Goal: Information Seeking & Learning: Learn about a topic

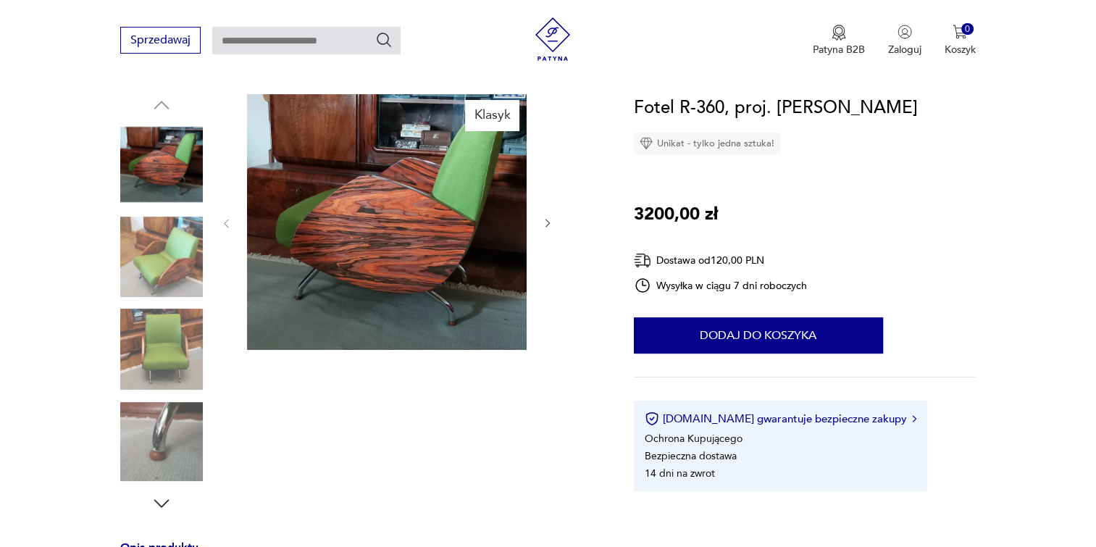
click at [173, 447] on img at bounding box center [161, 442] width 83 height 83
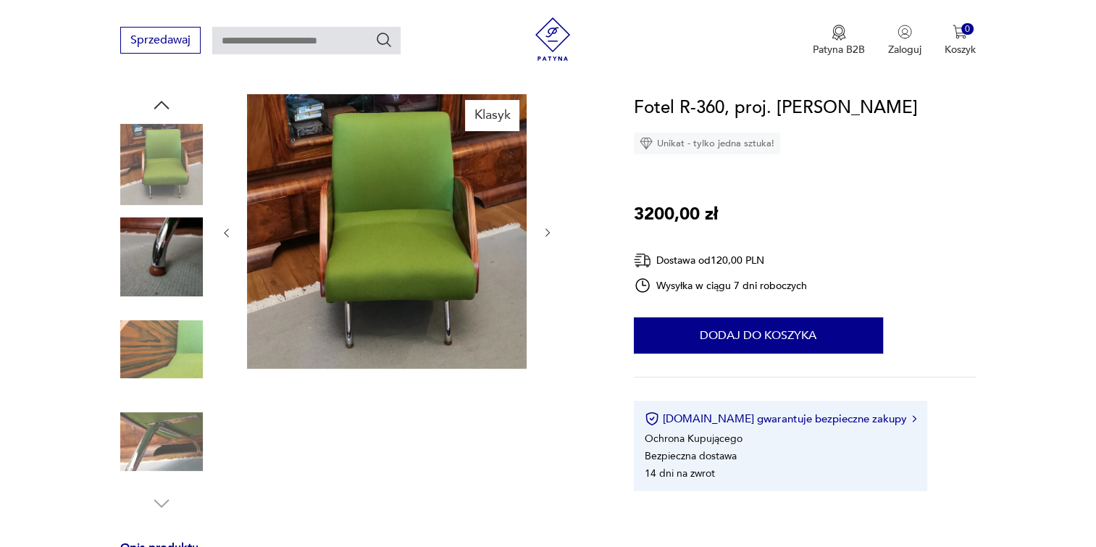
click at [171, 250] on img at bounding box center [161, 257] width 83 height 83
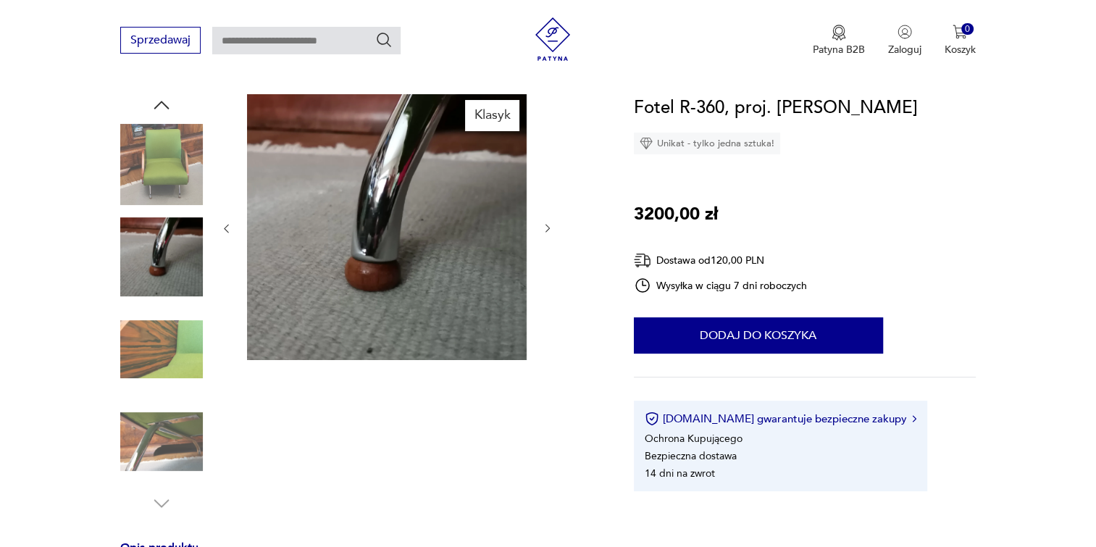
scroll to position [72, 0]
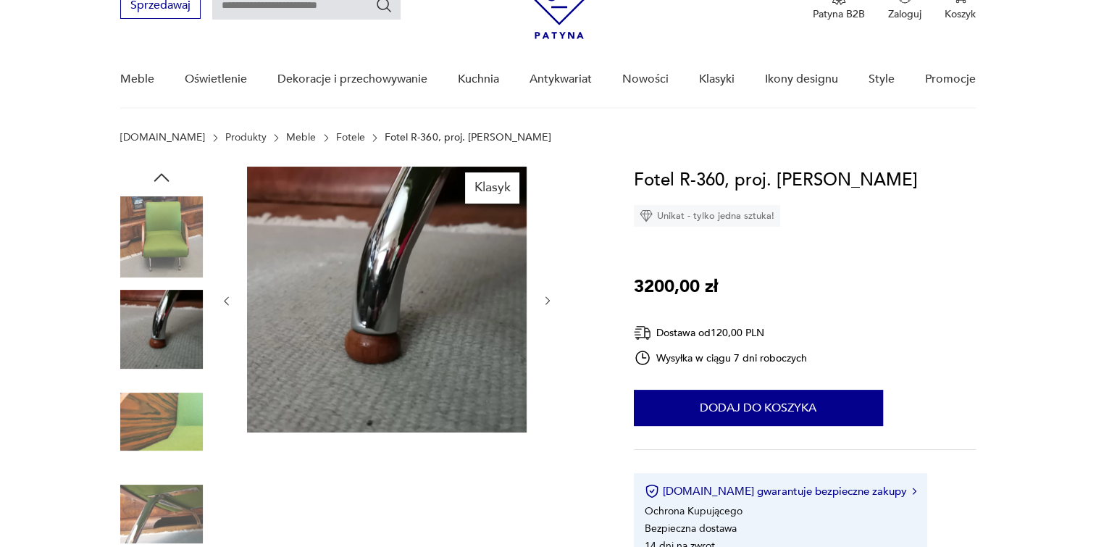
click at [162, 237] on img at bounding box center [161, 237] width 83 height 83
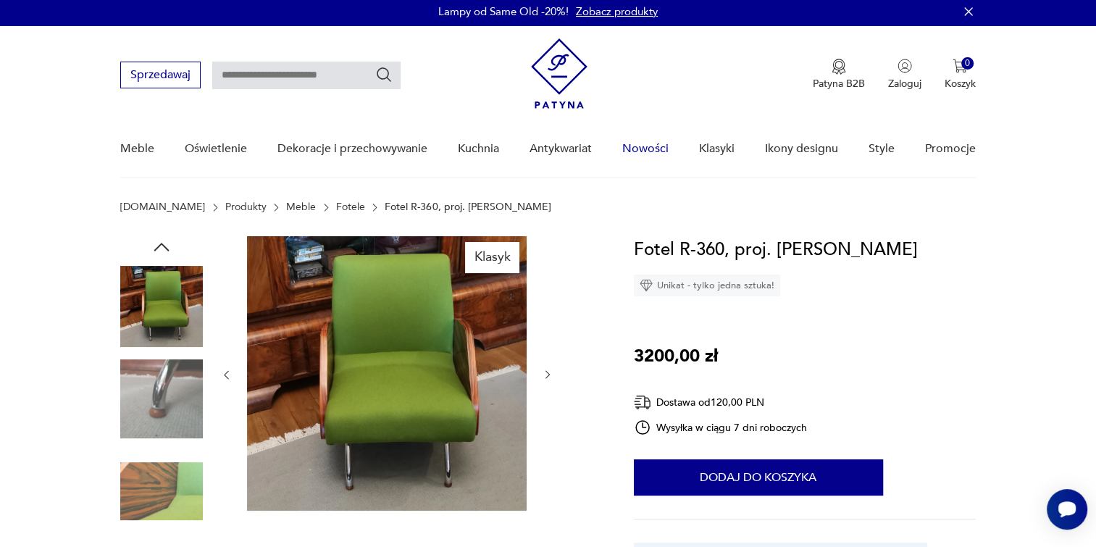
scroll to position [0, 0]
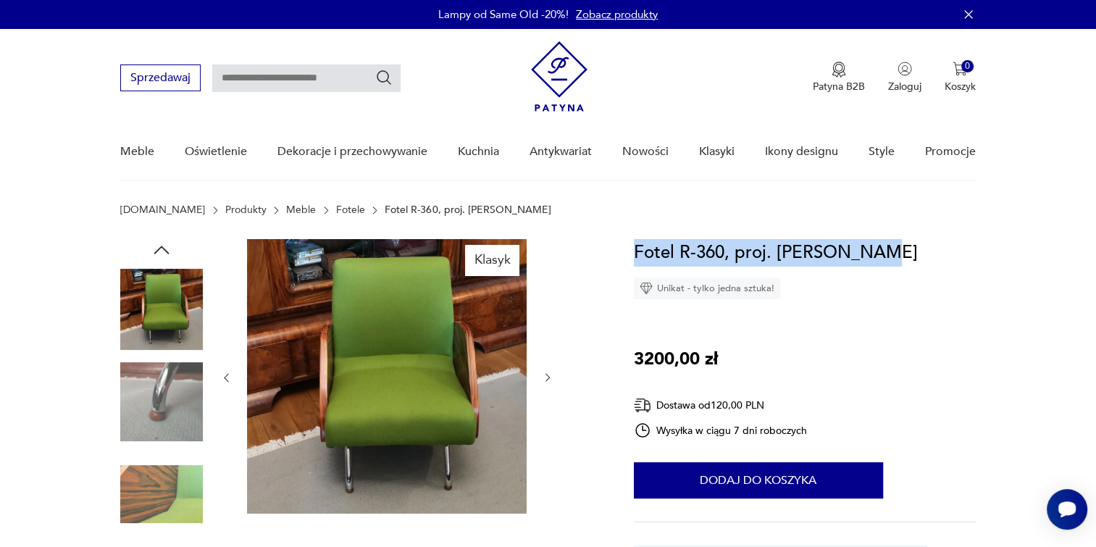
drag, startPoint x: 634, startPoint y: 249, endPoint x: 860, endPoint y: 252, distance: 226.0
click at [860, 252] on h1 "Fotel R-360, proj. [PERSON_NAME]" at bounding box center [776, 253] width 284 height 28
copy h1 "Fotel R-360, proj. [PERSON_NAME]"
click at [419, 335] on img at bounding box center [387, 376] width 280 height 274
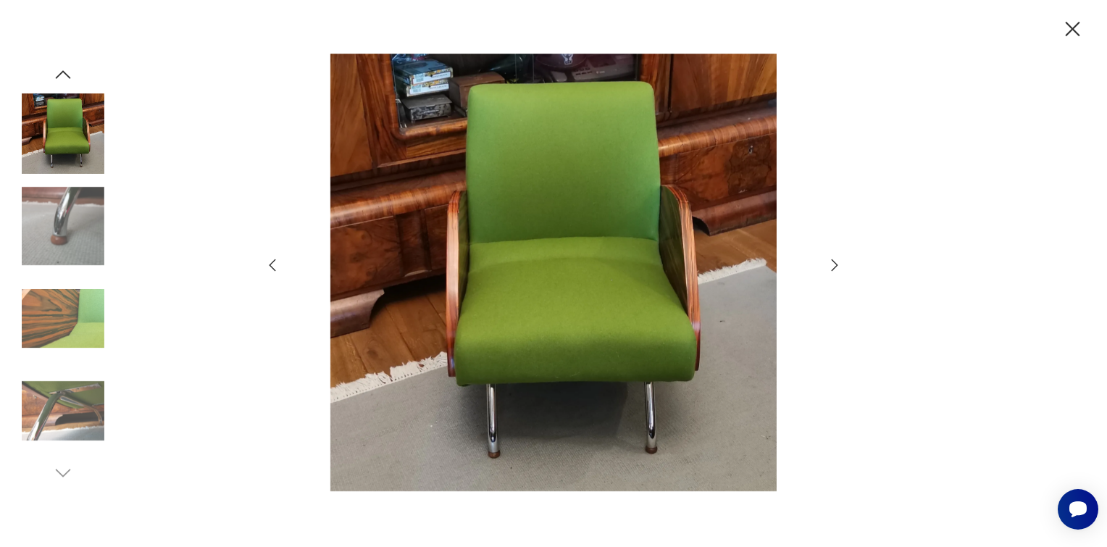
click at [64, 122] on img at bounding box center [63, 134] width 83 height 83
click at [61, 76] on icon "button" at bounding box center [63, 75] width 22 height 22
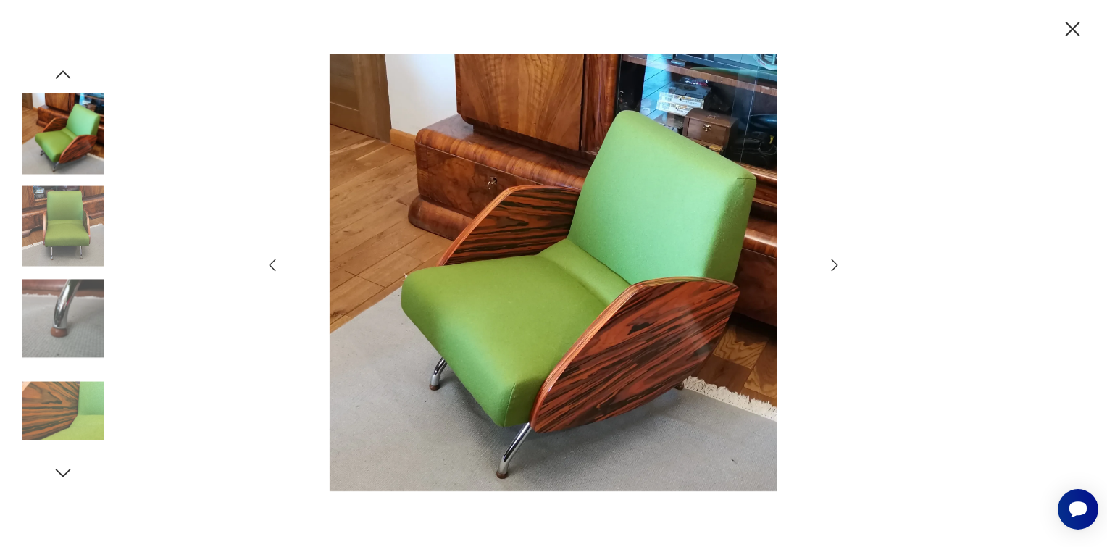
click at [524, 235] on img at bounding box center [554, 272] width 516 height 437
click at [829, 262] on icon "button" at bounding box center [834, 264] width 17 height 17
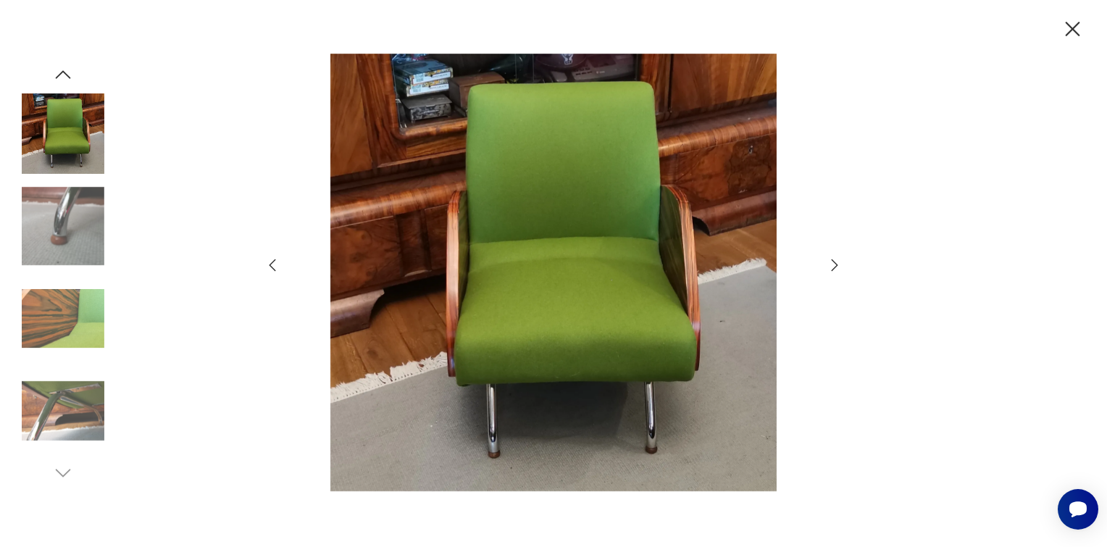
click at [829, 262] on icon "button" at bounding box center [834, 264] width 17 height 17
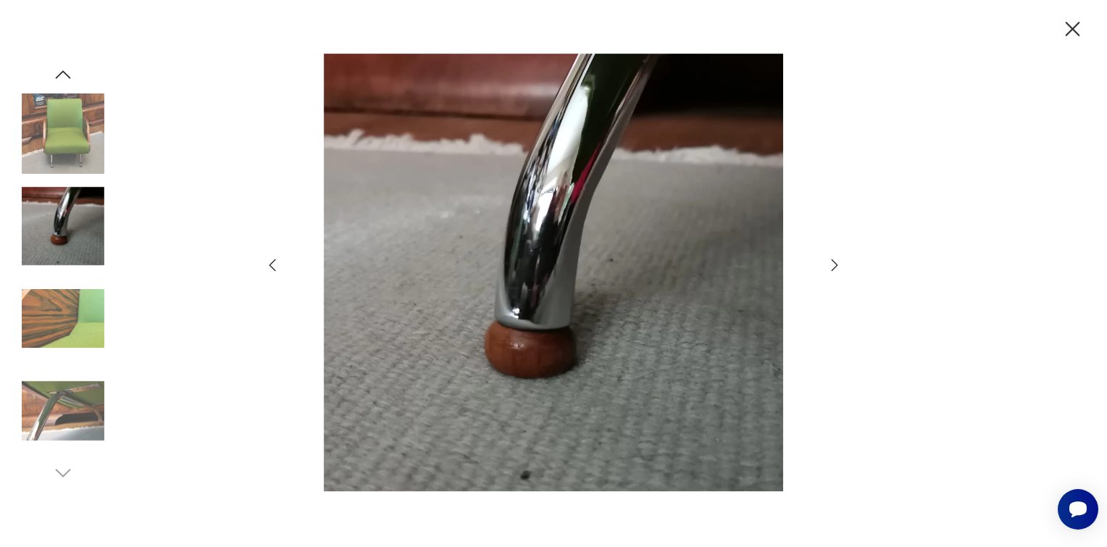
click at [829, 262] on icon "button" at bounding box center [834, 264] width 17 height 17
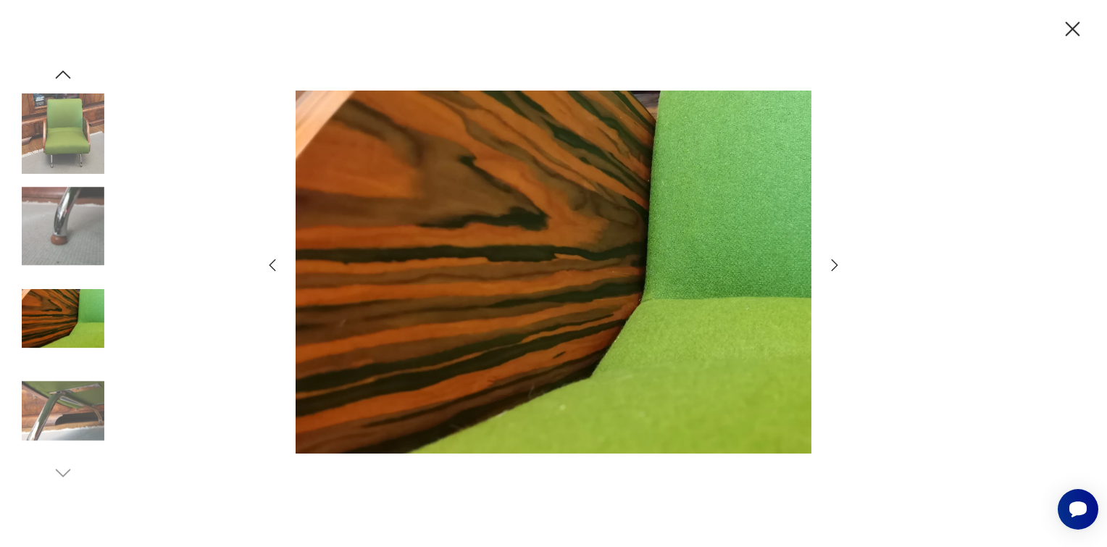
click at [829, 262] on icon "button" at bounding box center [834, 264] width 17 height 17
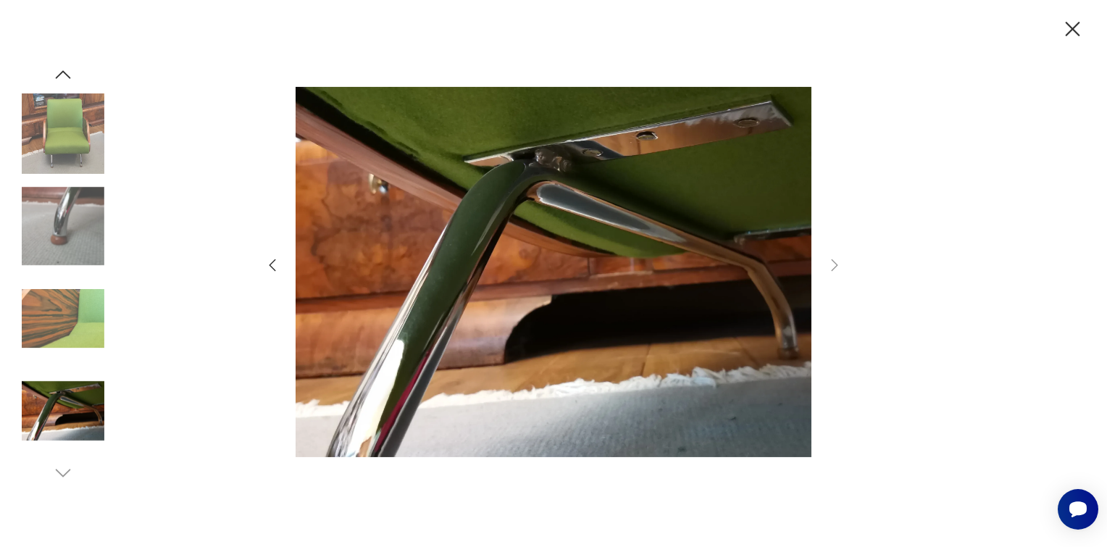
click at [267, 262] on icon "button" at bounding box center [272, 264] width 17 height 17
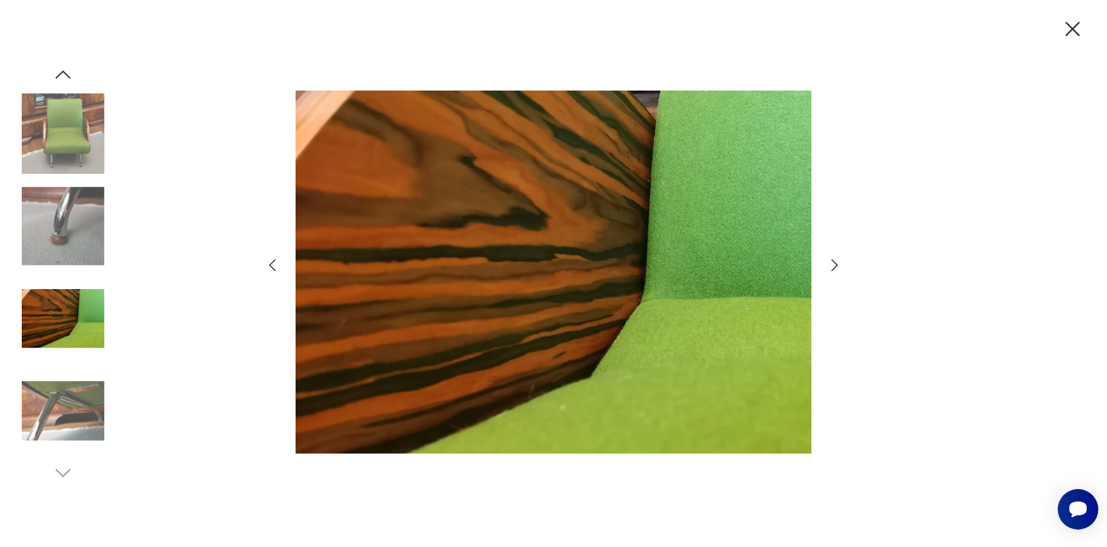
click at [267, 262] on icon "button" at bounding box center [272, 264] width 17 height 17
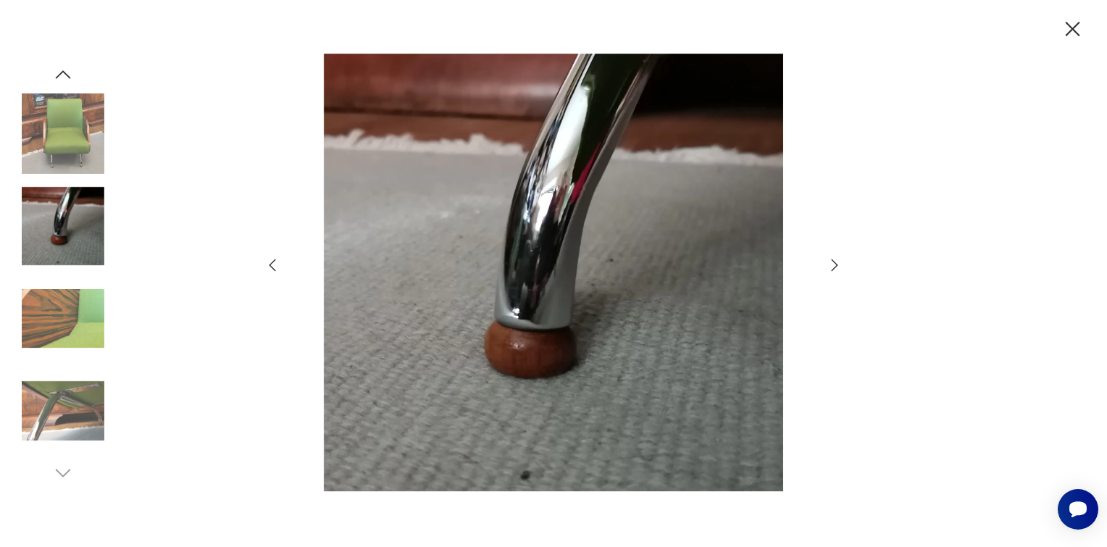
click at [280, 267] on icon "button" at bounding box center [272, 264] width 17 height 17
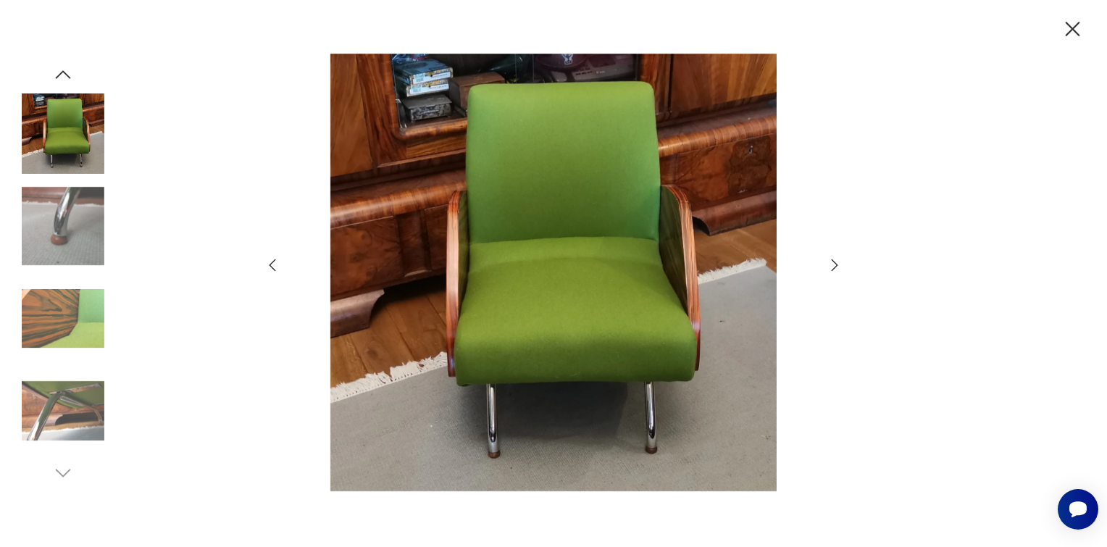
click at [1084, 25] on icon "button" at bounding box center [1072, 29] width 25 height 25
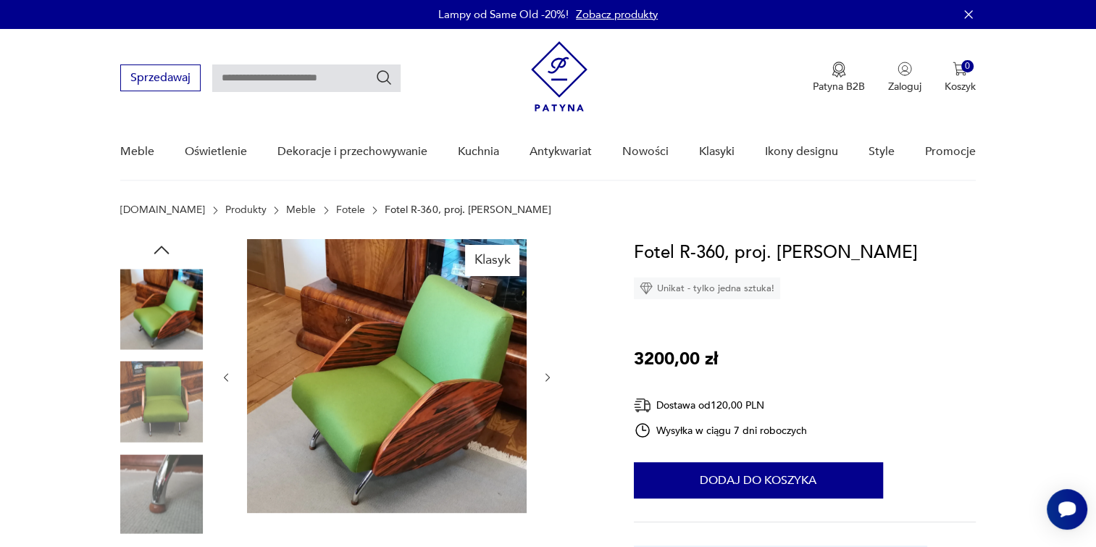
click at [539, 79] on img at bounding box center [559, 76] width 56 height 70
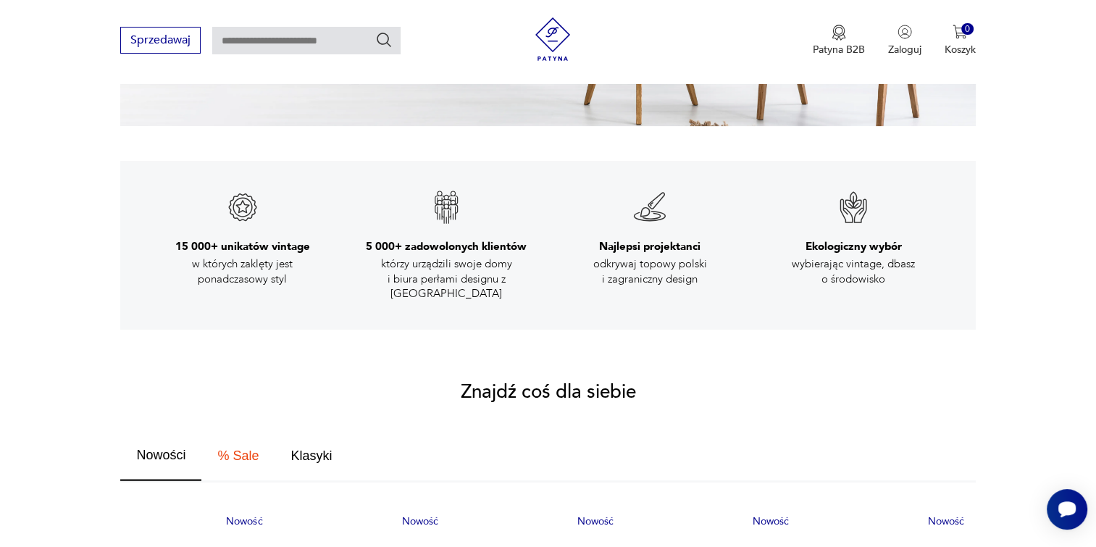
scroll to position [652, 0]
